Goal: Find specific page/section: Find specific page/section

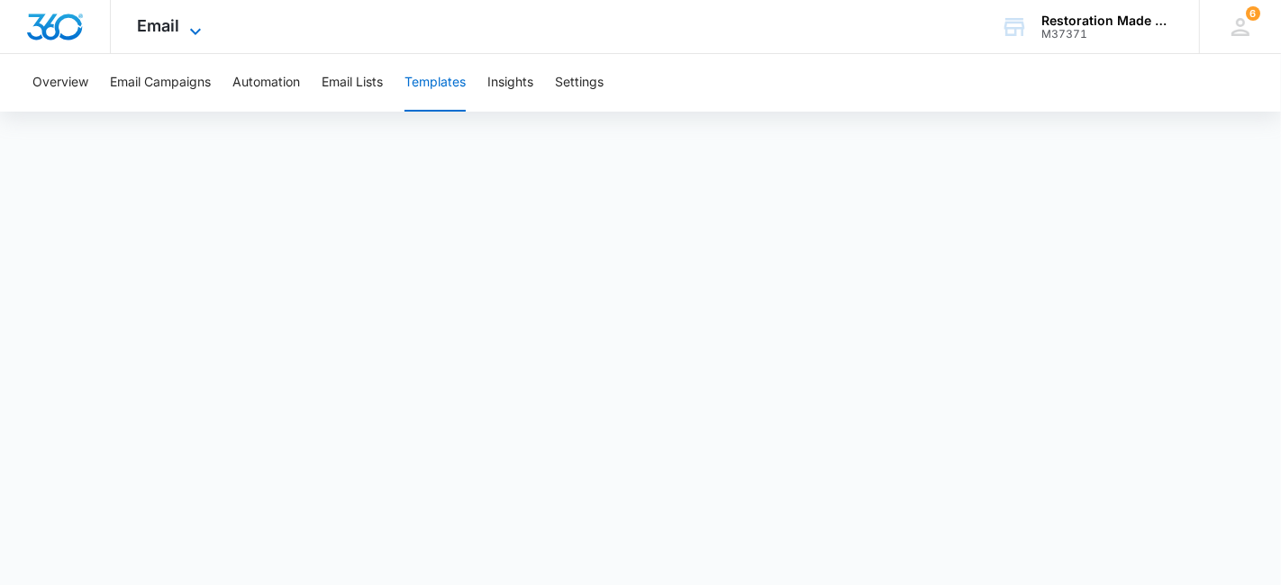
click at [198, 27] on icon at bounding box center [196, 32] width 22 height 22
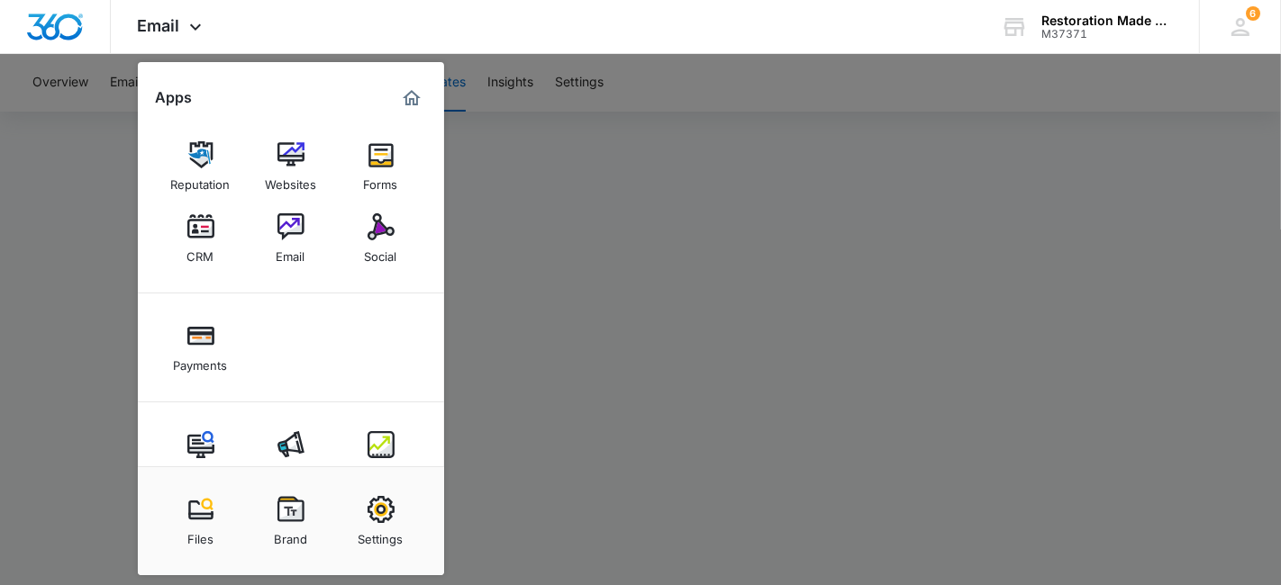
click at [637, 216] on div at bounding box center [640, 292] width 1281 height 585
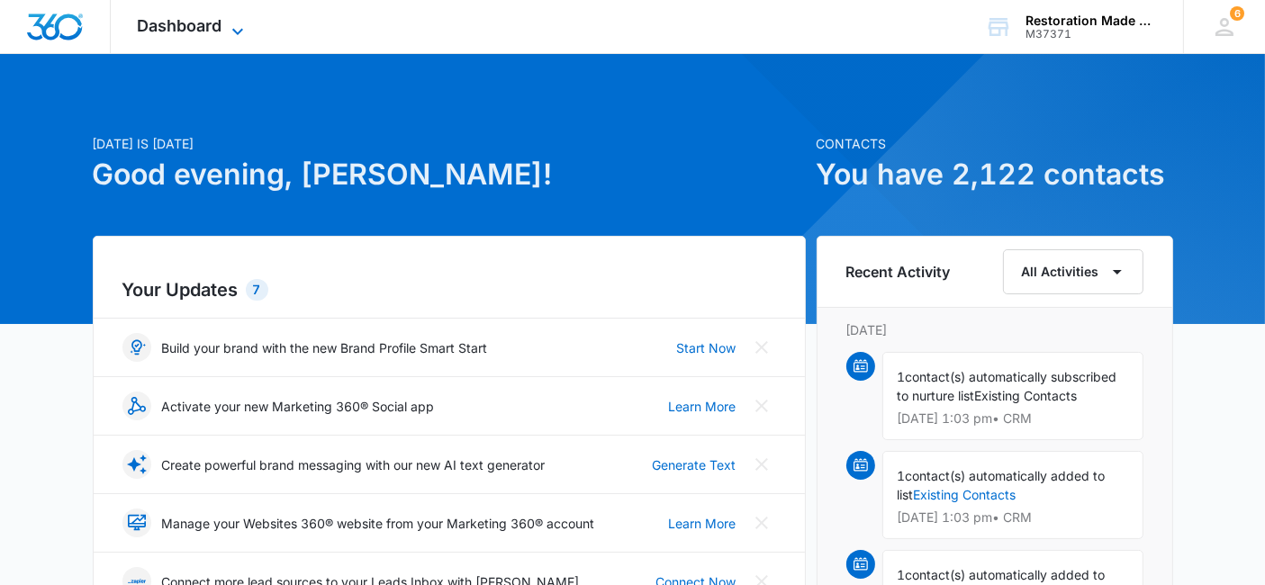
click at [240, 28] on icon at bounding box center [238, 32] width 22 height 22
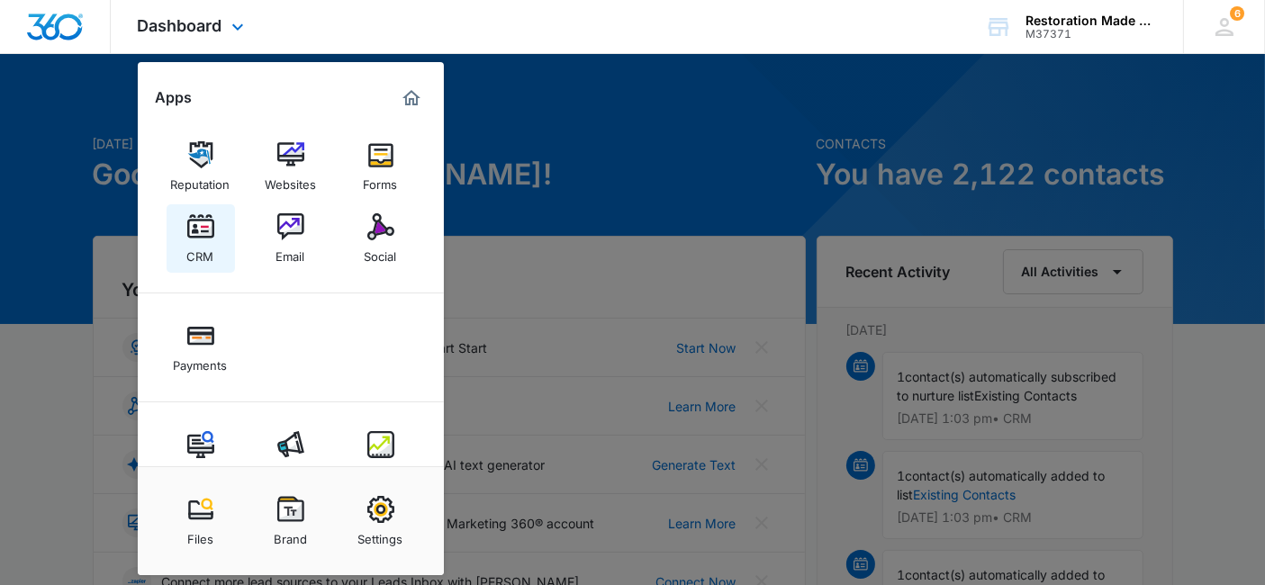
click at [203, 222] on img at bounding box center [200, 226] width 27 height 27
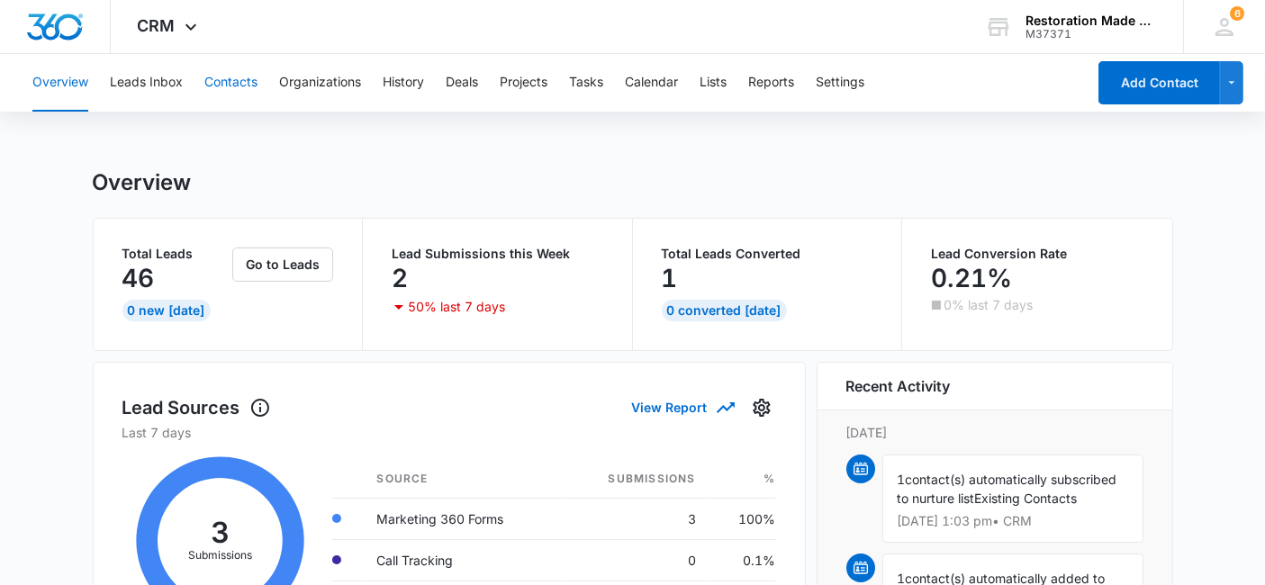
click at [247, 77] on button "Contacts" at bounding box center [230, 83] width 53 height 58
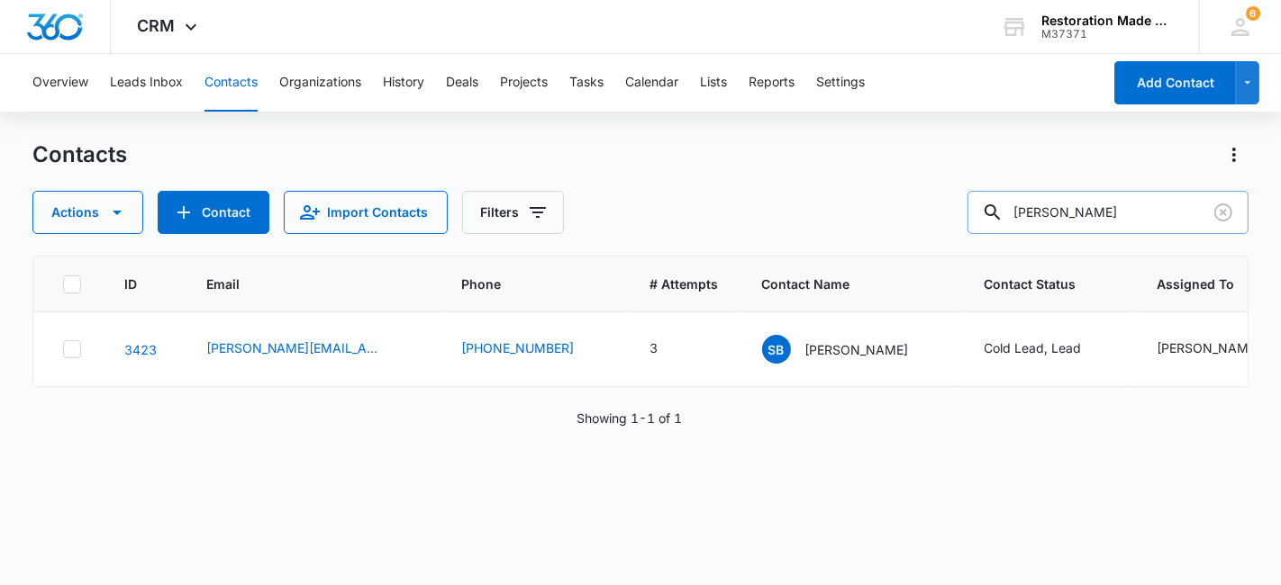
click at [1101, 209] on input "barna" at bounding box center [1107, 212] width 281 height 43
type input "b"
type input "dustin"
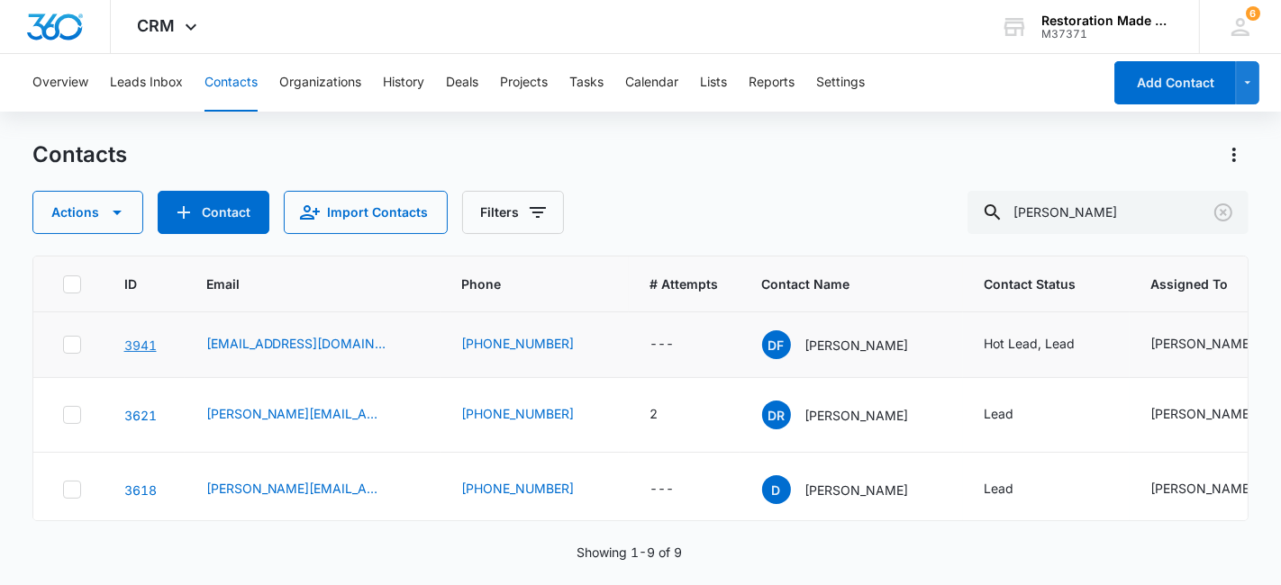
click at [136, 342] on link "3941" at bounding box center [140, 345] width 32 height 15
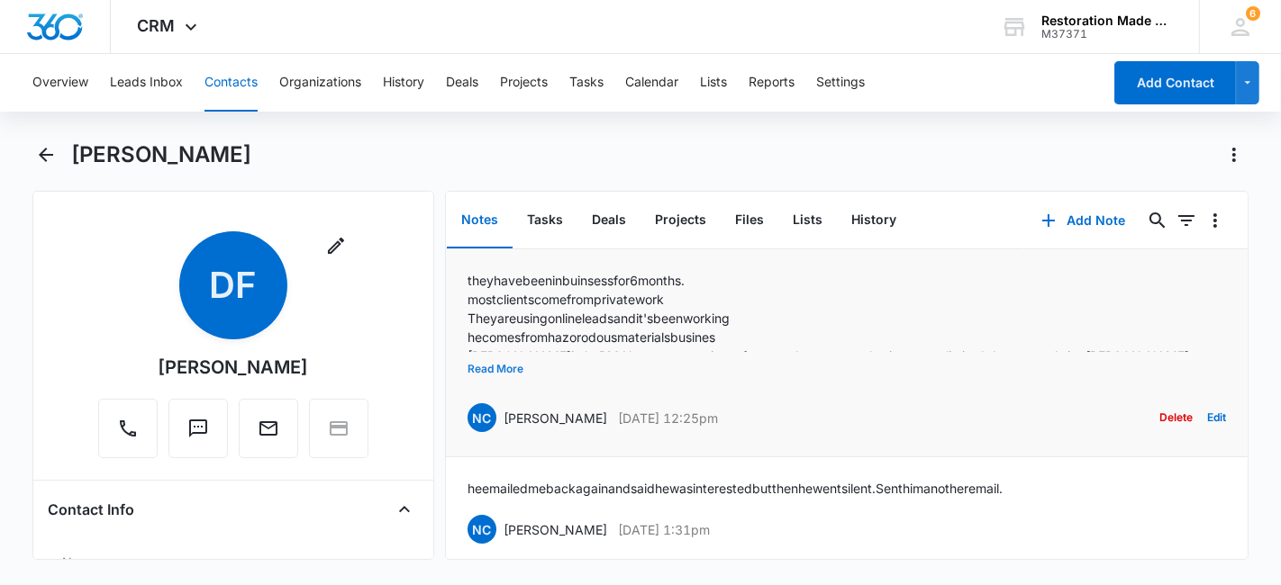
click at [498, 364] on button "Read More" at bounding box center [495, 369] width 56 height 34
